Goal: Task Accomplishment & Management: Manage account settings

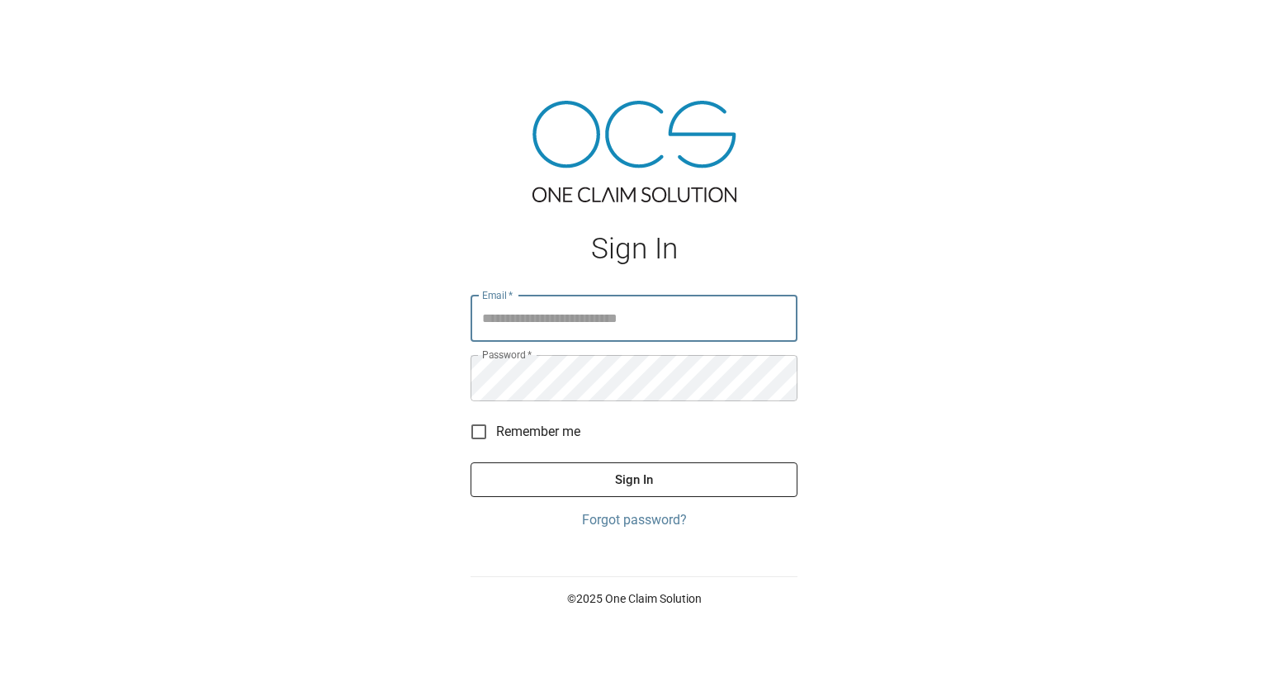
type input "**********"
click at [629, 486] on button "Sign In" at bounding box center [634, 479] width 327 height 35
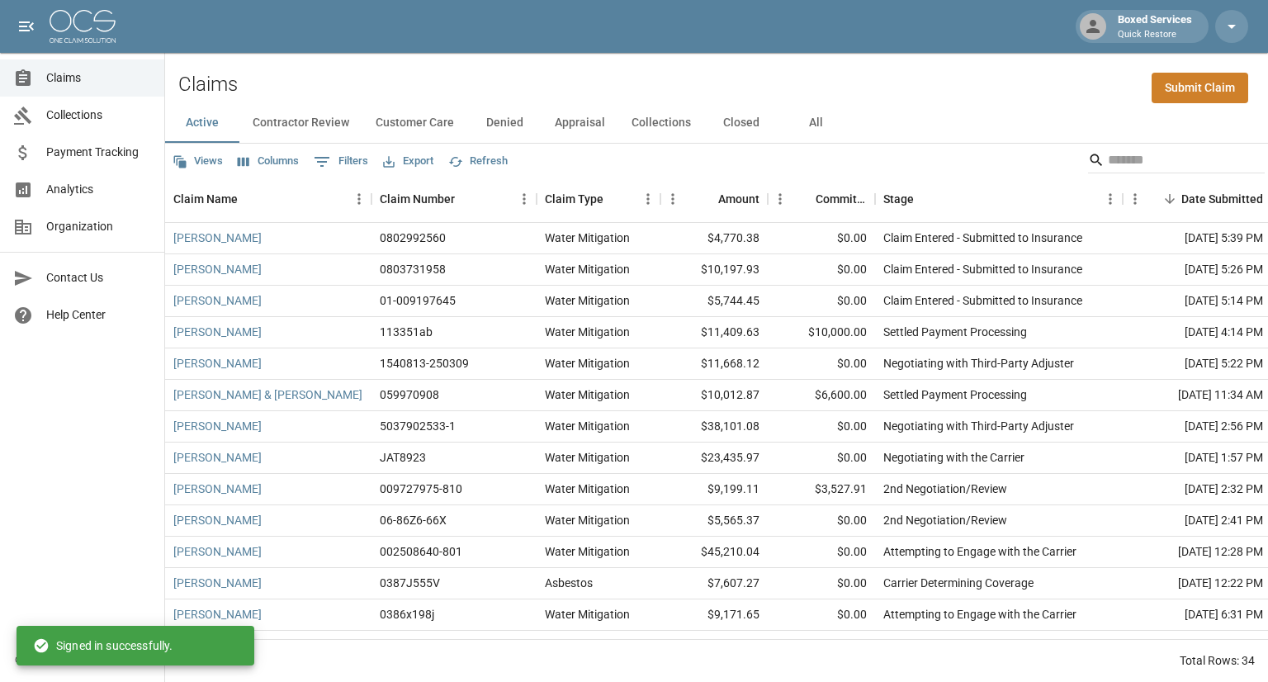
click at [805, 130] on button "All" at bounding box center [816, 123] width 74 height 40
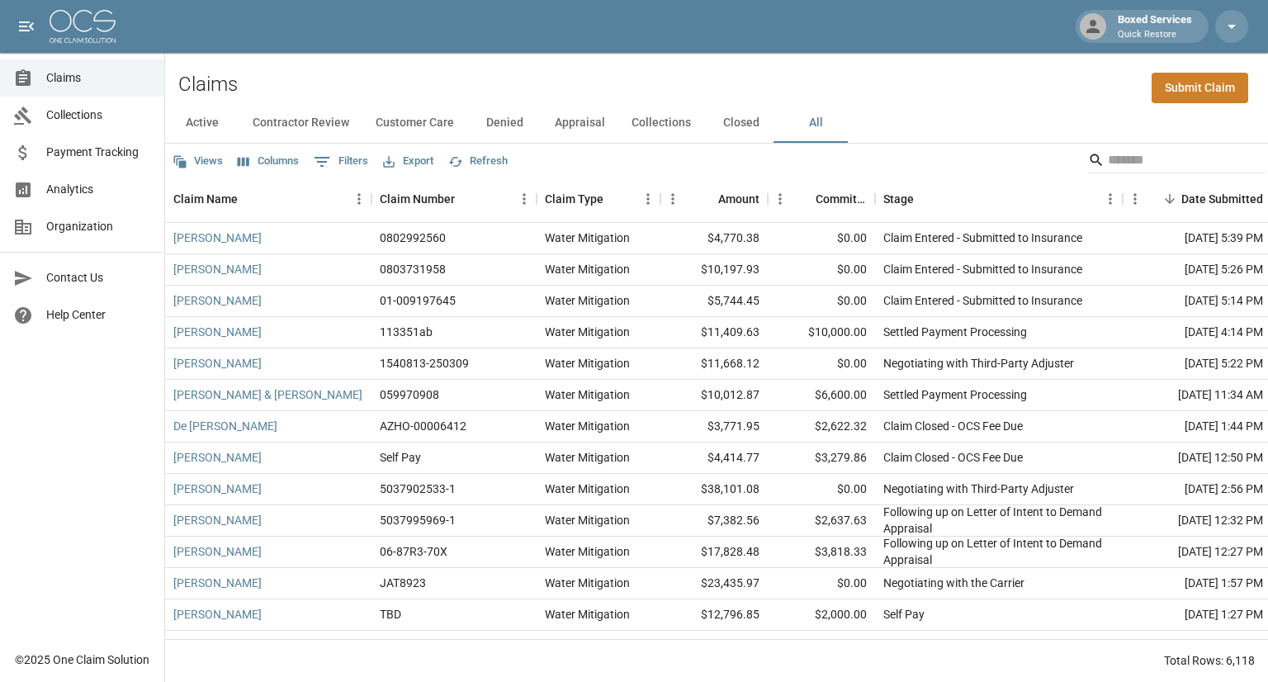
click at [272, 163] on button "Columns" at bounding box center [268, 162] width 69 height 26
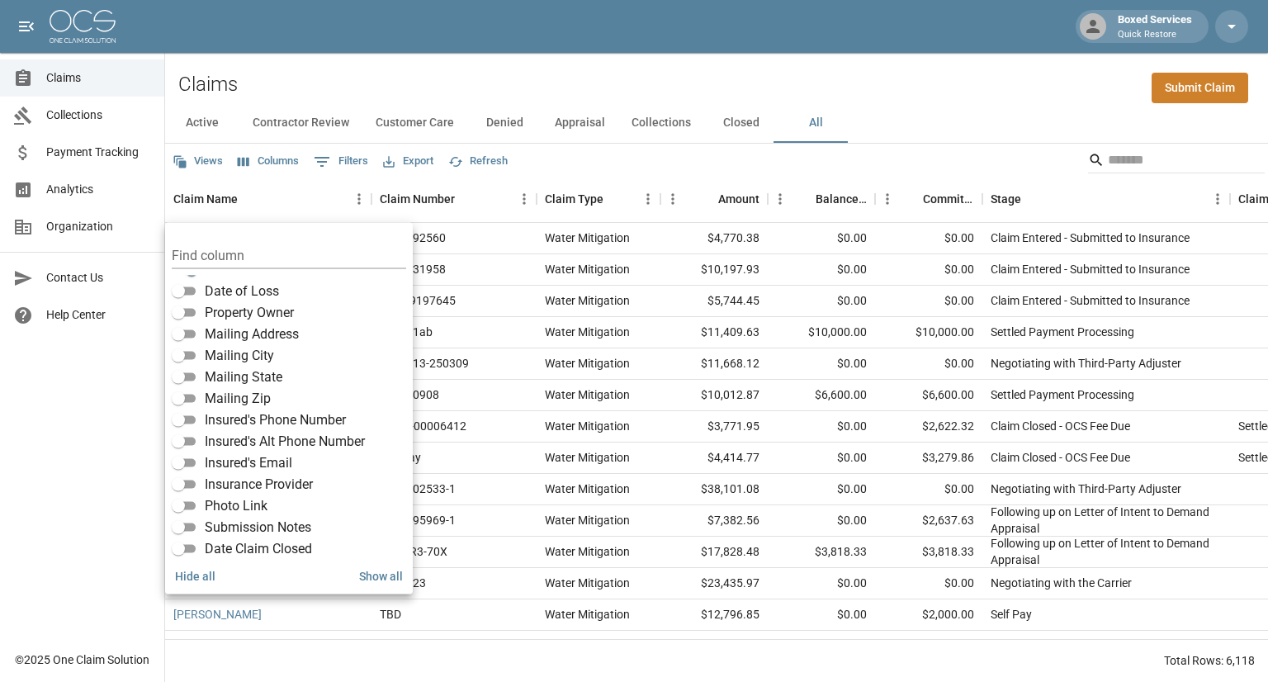
scroll to position [289, 0]
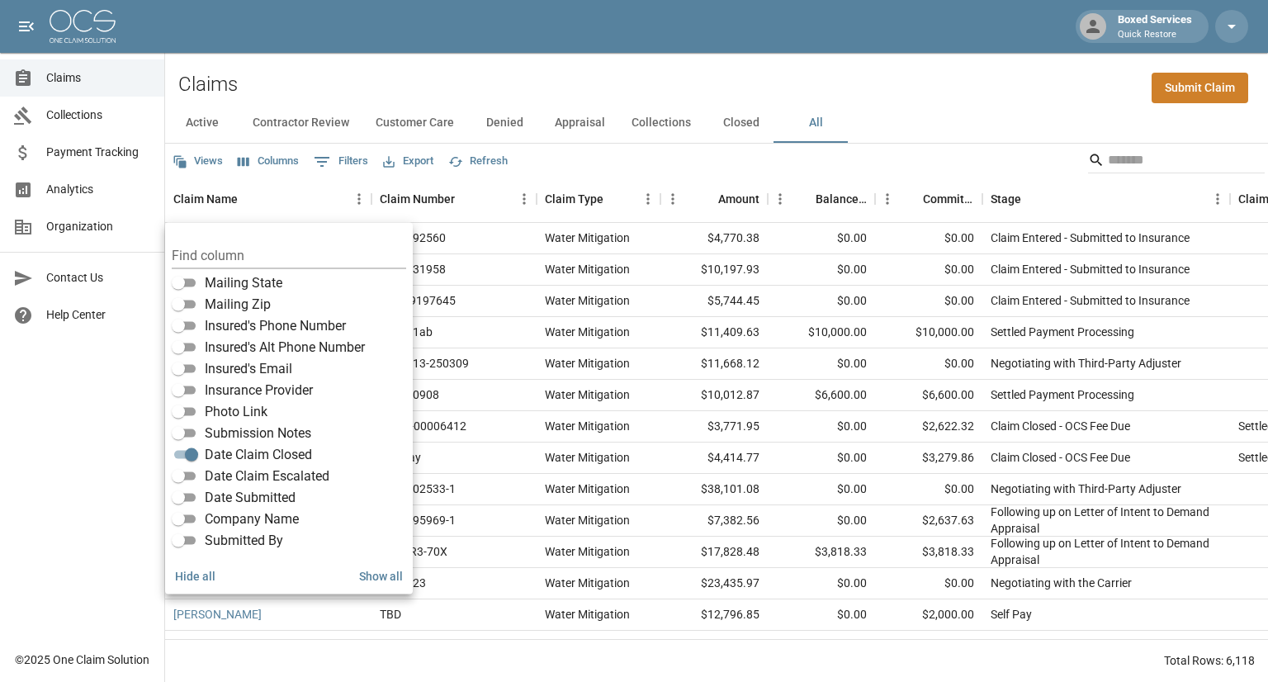
click at [811, 66] on div "Claims Submit Claim" at bounding box center [716, 78] width 1103 height 50
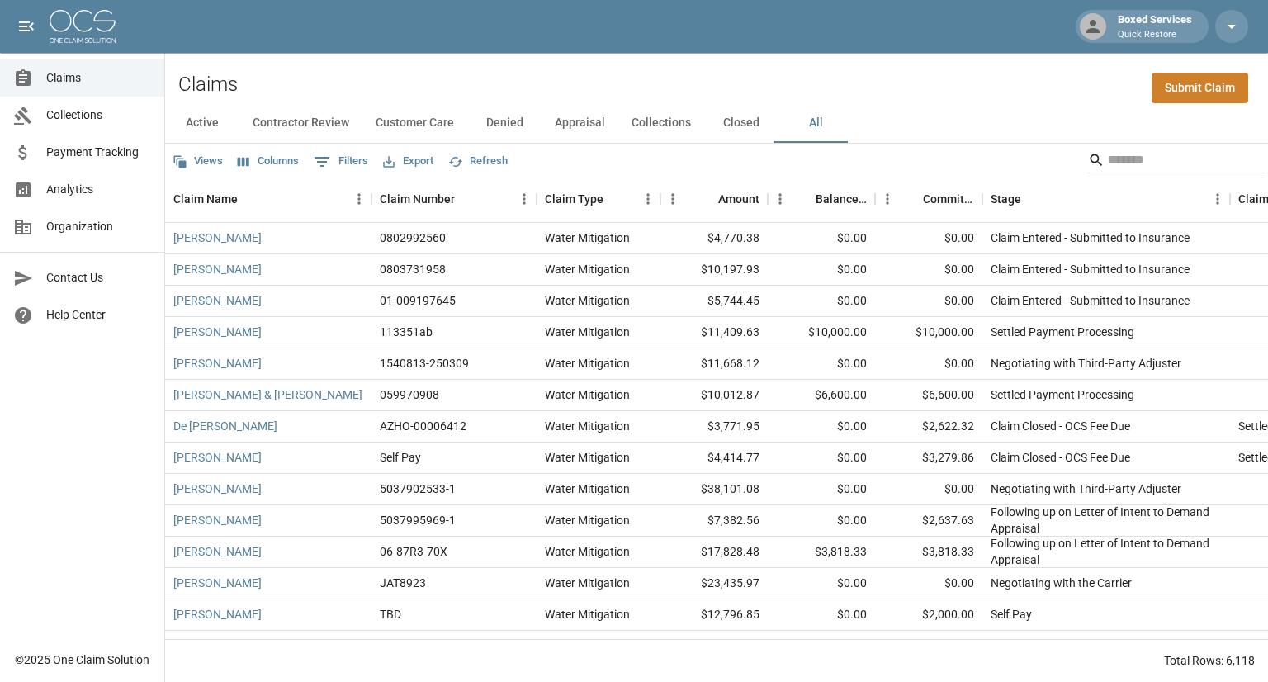
click at [486, 162] on button "Refresh" at bounding box center [478, 162] width 68 height 26
click at [410, 160] on button "Export" at bounding box center [408, 162] width 59 height 26
click at [454, 225] on li "Download as Excel" at bounding box center [447, 226] width 137 height 30
click at [281, 158] on button "Columns" at bounding box center [268, 162] width 69 height 26
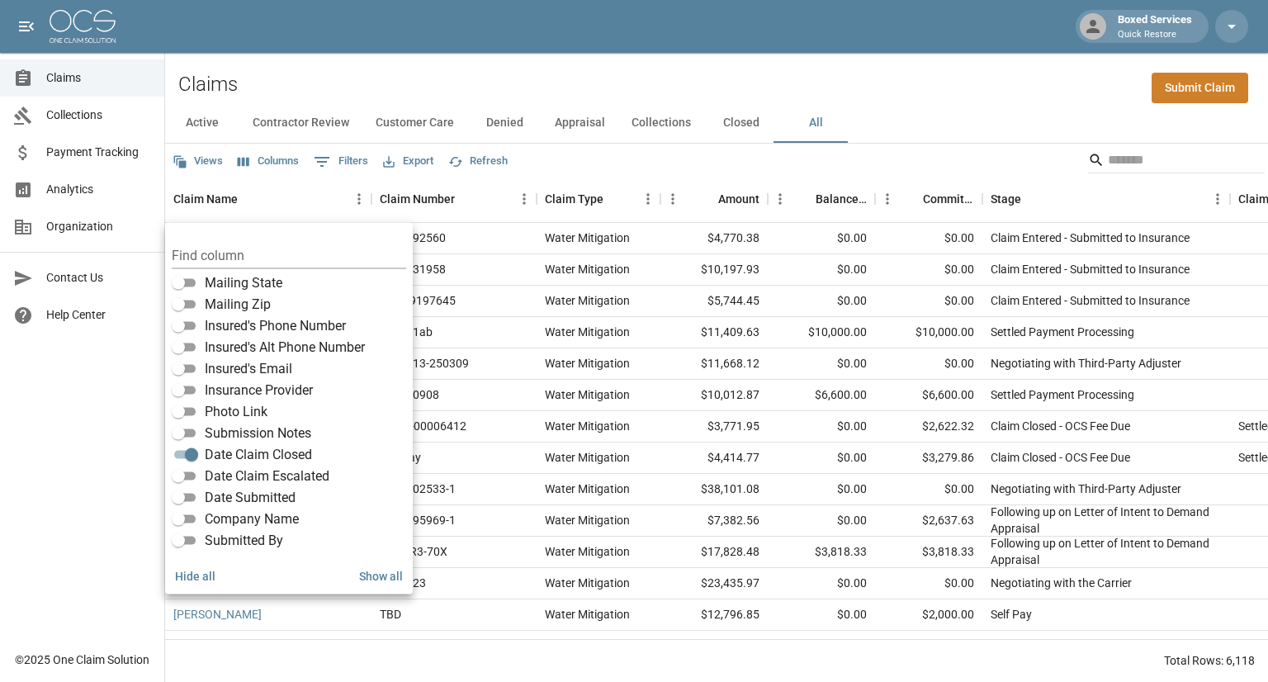
click at [694, 50] on div "Boxed Services Quick Restore" at bounding box center [634, 26] width 1268 height 53
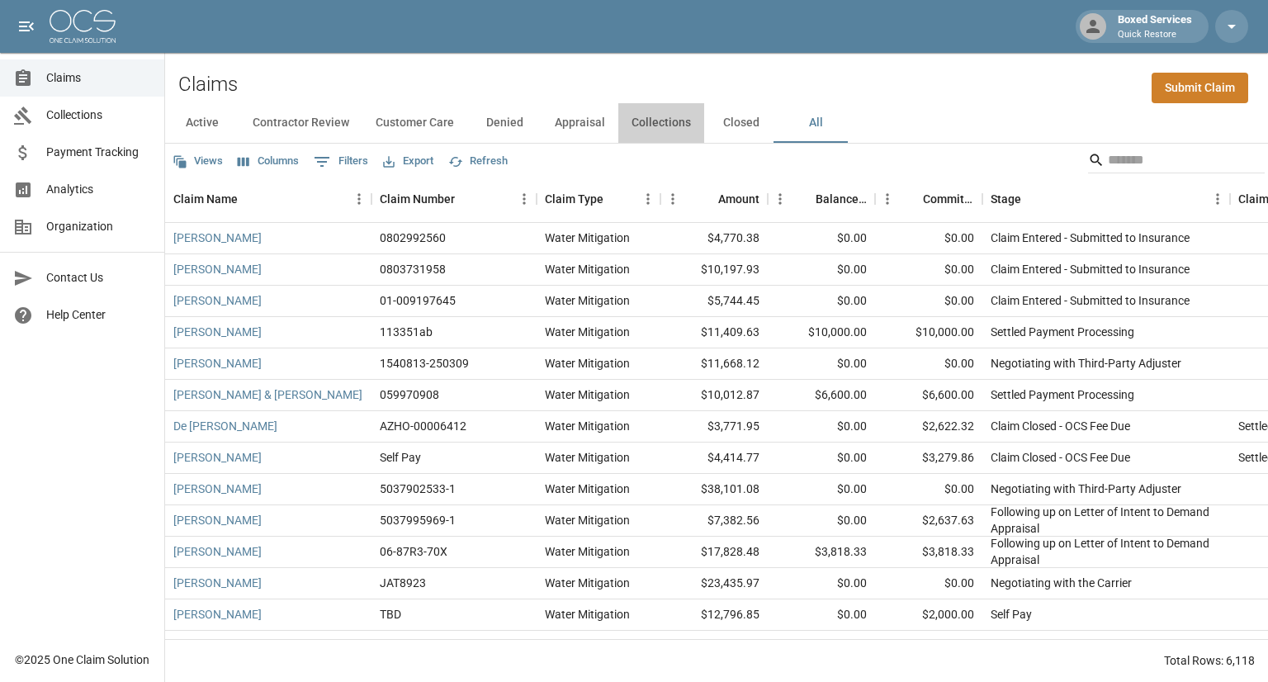
click at [673, 121] on button "Collections" at bounding box center [661, 123] width 86 height 40
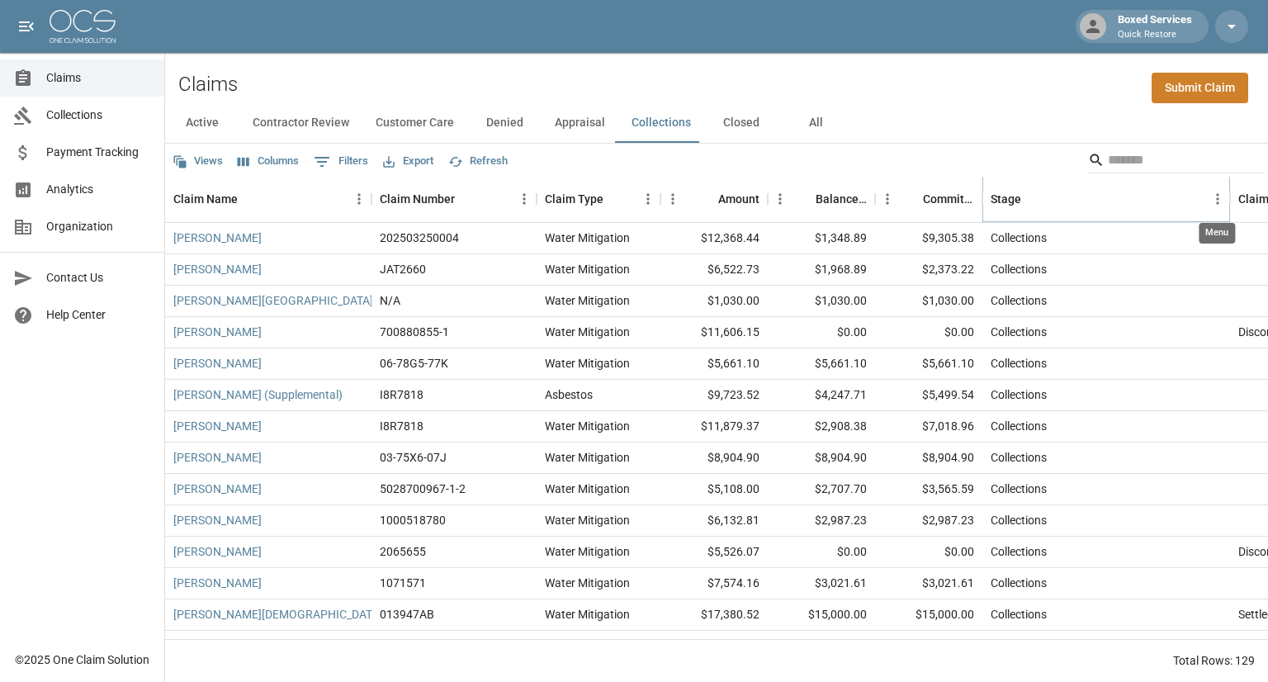
click at [1218, 198] on icon "Menu" at bounding box center [1217, 199] width 2 height 11
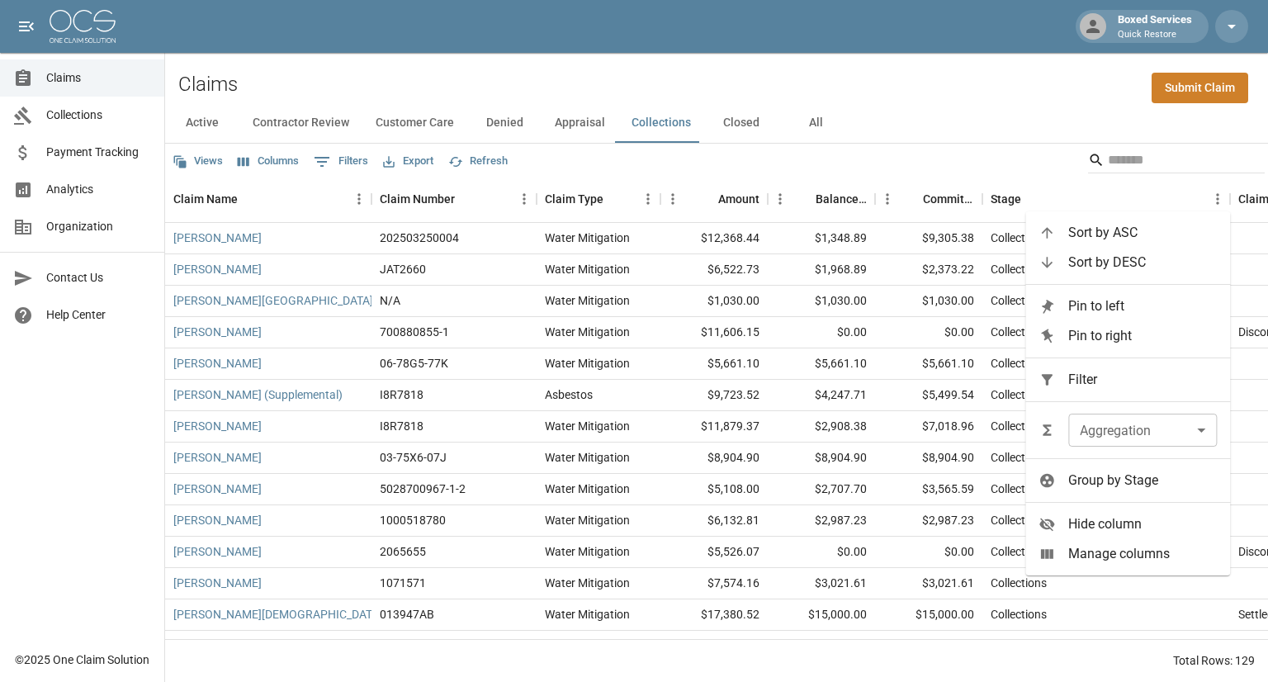
click at [1107, 236] on span "Sort by ASC" at bounding box center [1142, 233] width 149 height 20
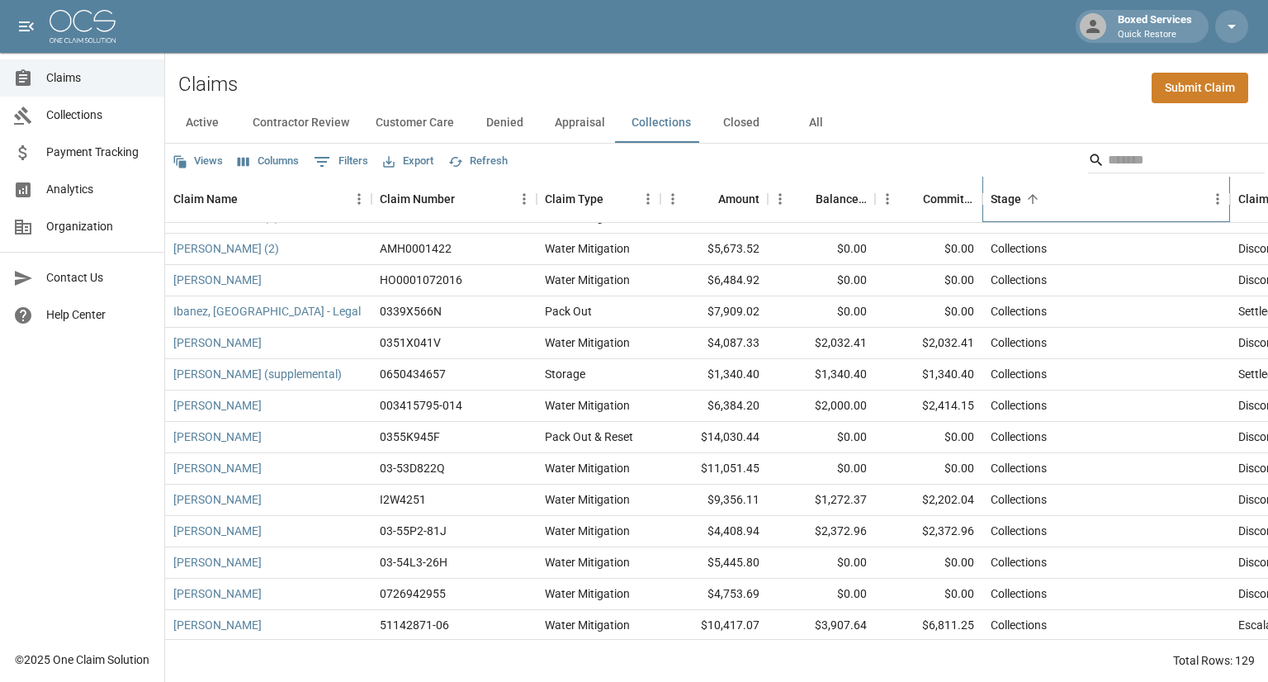
scroll to position [3645, 0]
